Goal: Task Accomplishment & Management: Use online tool/utility

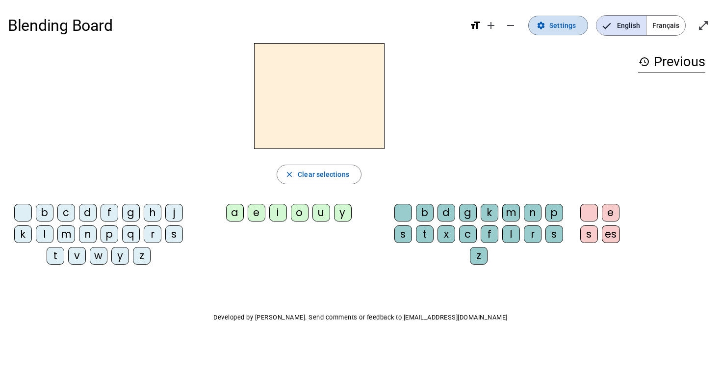
click at [556, 24] on span "Settings" at bounding box center [562, 26] width 26 height 12
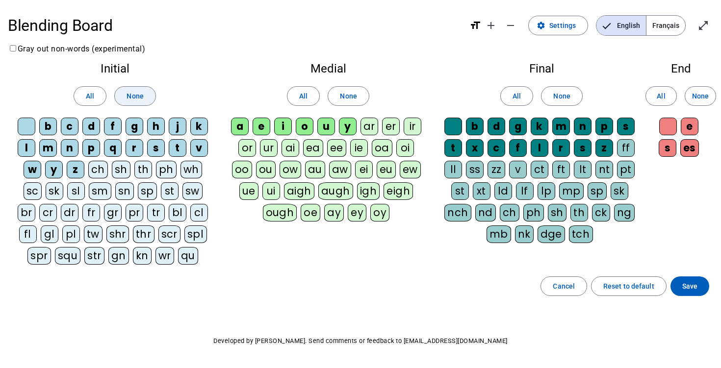
click at [127, 99] on span "None" at bounding box center [135, 96] width 17 height 12
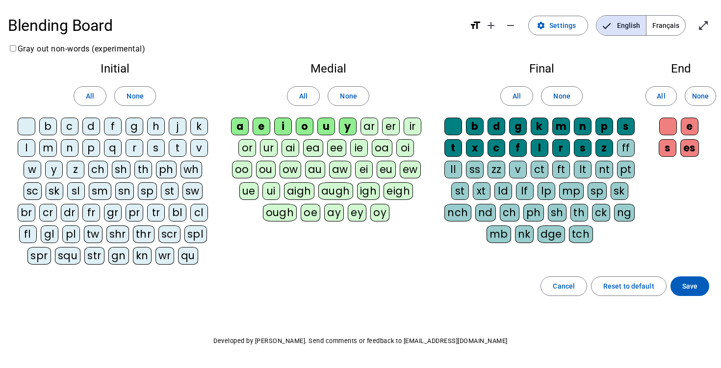
click at [47, 121] on div "b" at bounding box center [48, 127] width 18 height 18
click at [94, 127] on div "d" at bounding box center [91, 127] width 18 height 18
click at [175, 150] on div "t" at bounding box center [178, 148] width 18 height 18
click at [160, 153] on div "s" at bounding box center [156, 148] width 18 height 18
click at [25, 147] on div "l" at bounding box center [27, 148] width 18 height 18
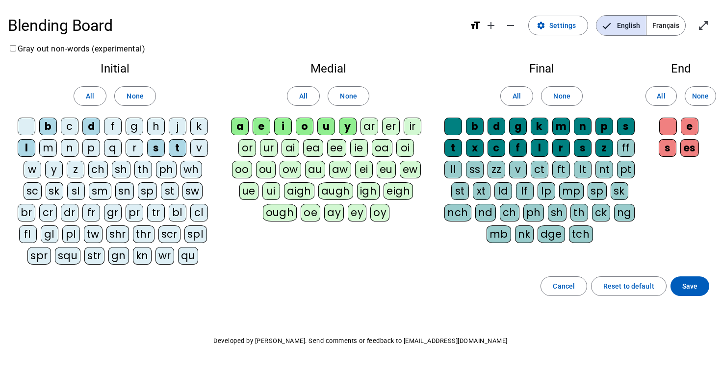
click at [45, 150] on div "m" at bounding box center [48, 148] width 18 height 18
click at [343, 100] on span "None" at bounding box center [348, 96] width 17 height 12
click at [327, 125] on div "u" at bounding box center [326, 127] width 18 height 18
click at [259, 130] on div "e" at bounding box center [262, 127] width 18 height 18
click at [236, 130] on div "a" at bounding box center [240, 127] width 18 height 18
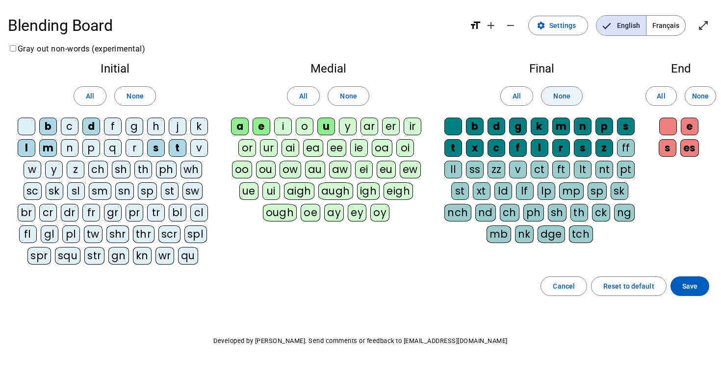
click at [555, 95] on span "None" at bounding box center [561, 96] width 17 height 12
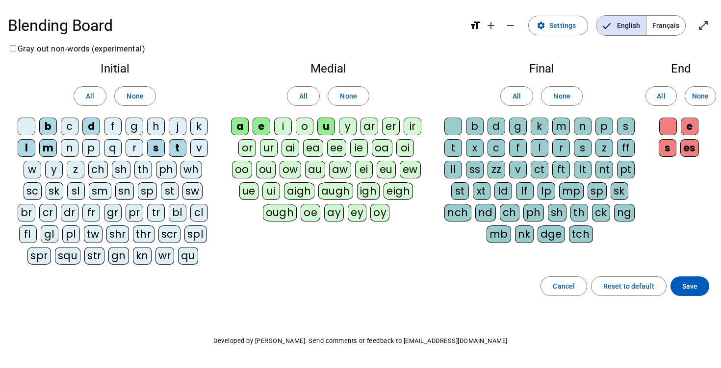
click at [452, 126] on div at bounding box center [453, 127] width 18 height 18
click at [542, 145] on div "l" at bounding box center [540, 148] width 18 height 18
click at [495, 152] on div "c" at bounding box center [497, 148] width 18 height 18
click at [693, 292] on span at bounding box center [690, 287] width 39 height 24
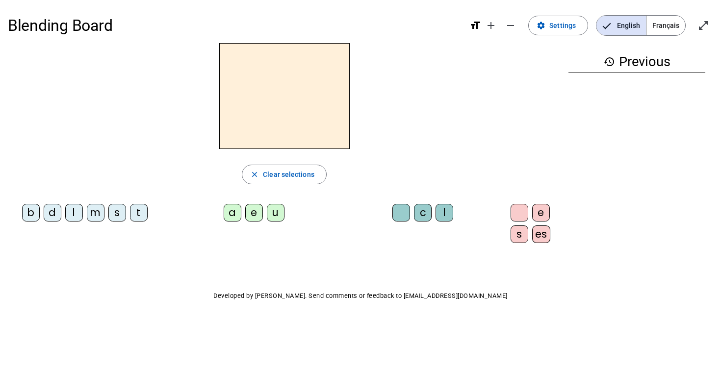
click at [47, 216] on div "d" at bounding box center [53, 213] width 18 height 18
click at [269, 213] on div "u" at bounding box center [276, 213] width 18 height 18
click at [30, 215] on div "b" at bounding box center [31, 213] width 18 height 18
click at [136, 214] on div "t" at bounding box center [139, 213] width 18 height 18
click at [120, 215] on div "s" at bounding box center [117, 213] width 18 height 18
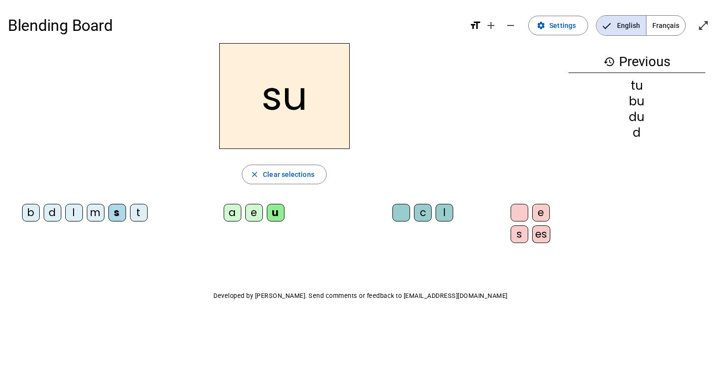
click at [224, 211] on div "a" at bounding box center [233, 213] width 18 height 18
click at [419, 214] on div "c" at bounding box center [423, 213] width 18 height 18
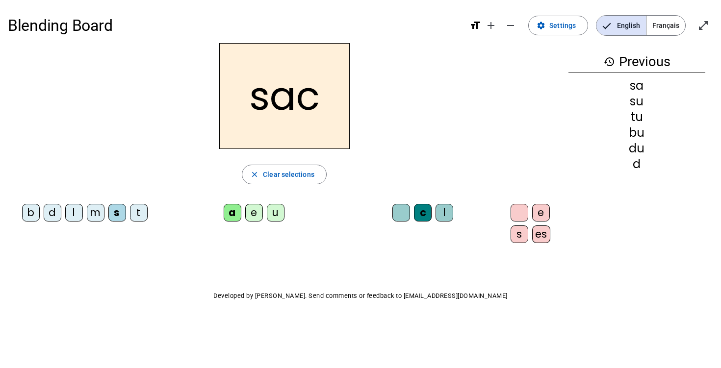
click at [393, 215] on div at bounding box center [401, 213] width 18 height 18
